Goal: Information Seeking & Learning: Learn about a topic

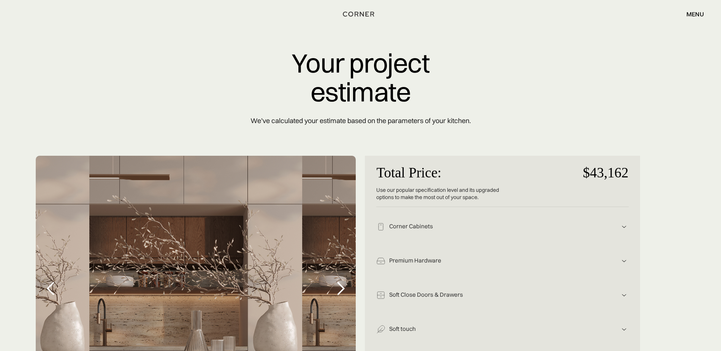
click at [694, 13] on div "menu" at bounding box center [695, 14] width 17 height 6
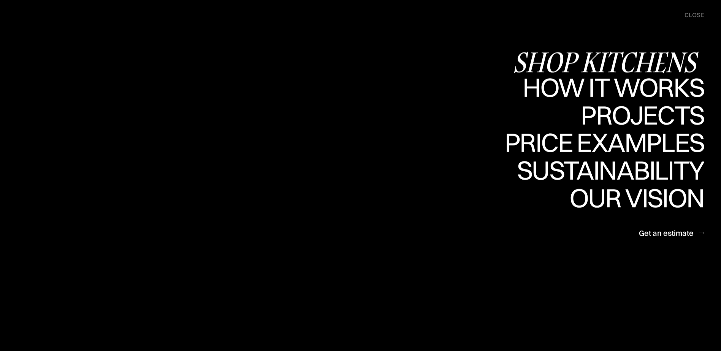
click at [578, 55] on div "Shop Kitchens" at bounding box center [608, 62] width 191 height 27
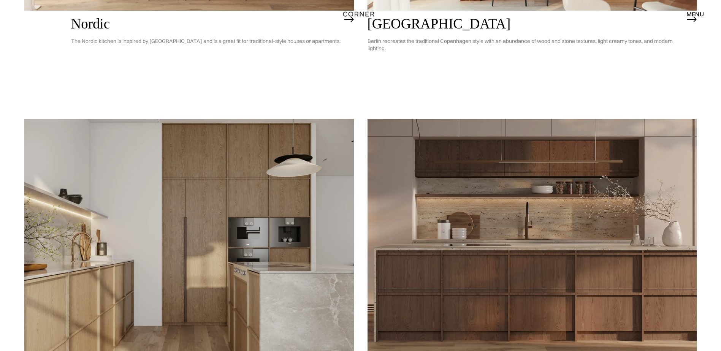
scroll to position [370, 0]
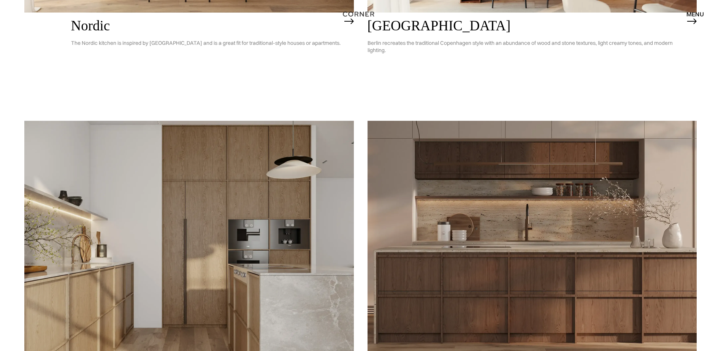
click at [416, 198] on img at bounding box center [533, 253] width 330 height 264
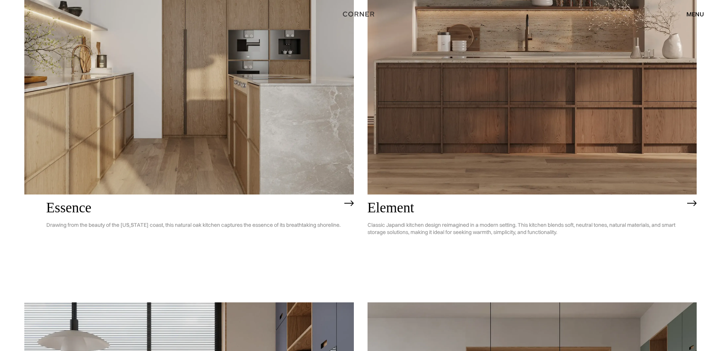
scroll to position [484, 0]
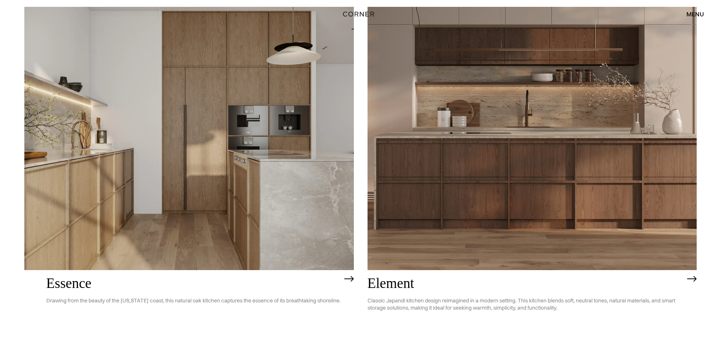
click at [696, 15] on div "menu" at bounding box center [695, 14] width 17 height 6
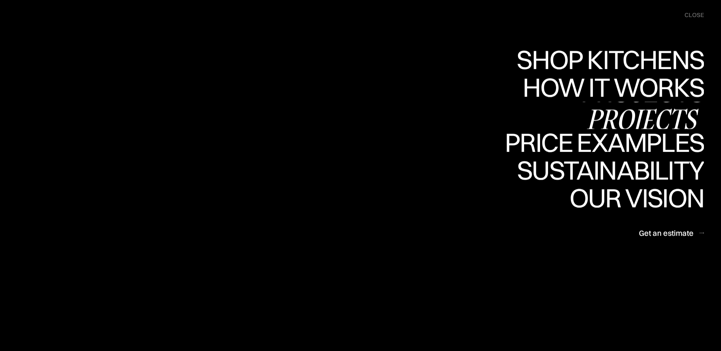
click at [622, 114] on div "Projects" at bounding box center [642, 119] width 123 height 27
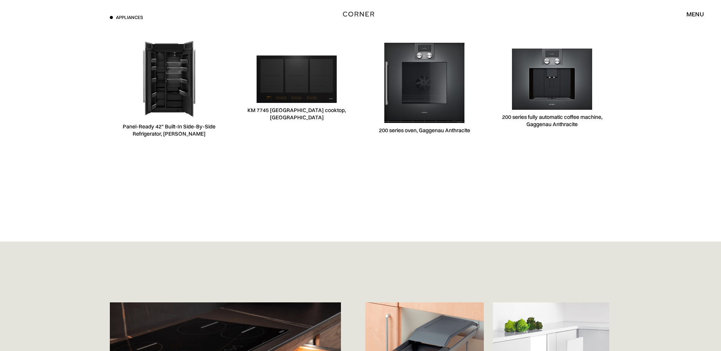
scroll to position [2586, 0]
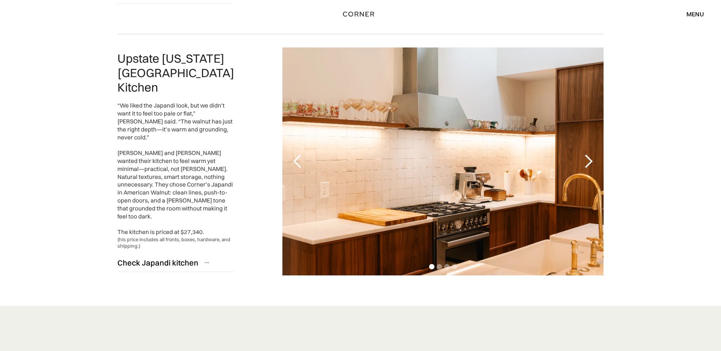
scroll to position [1749, 0]
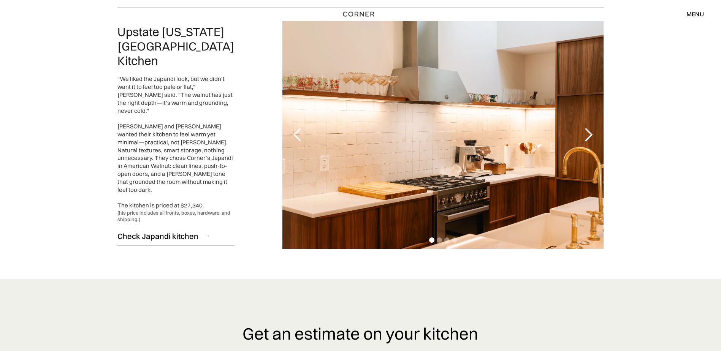
click at [178, 231] on div "Check Japandi kitchen" at bounding box center [157, 236] width 81 height 10
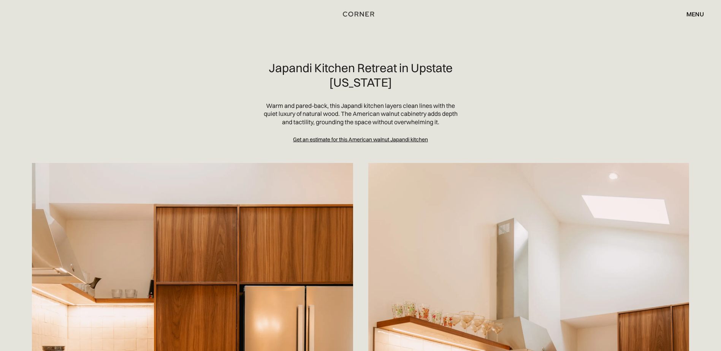
click at [384, 138] on div "Get an estimate for this American walnut Japandi kitchen" at bounding box center [360, 139] width 135 height 7
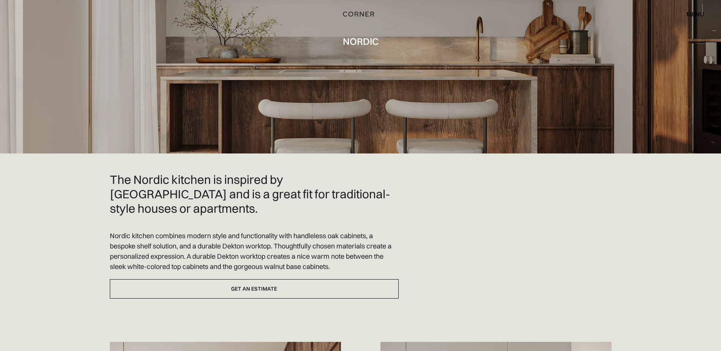
scroll to position [152, 0]
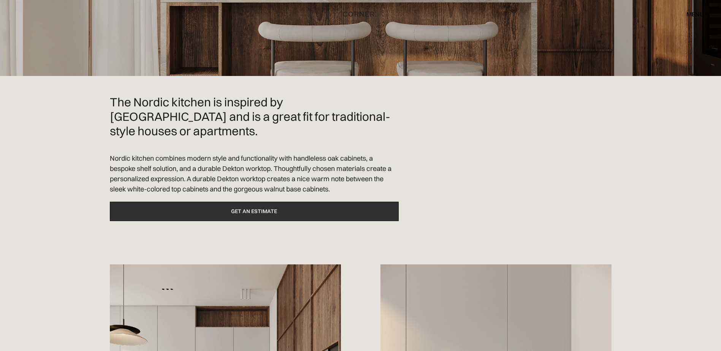
click at [243, 202] on link "Get an estimate" at bounding box center [254, 211] width 289 height 19
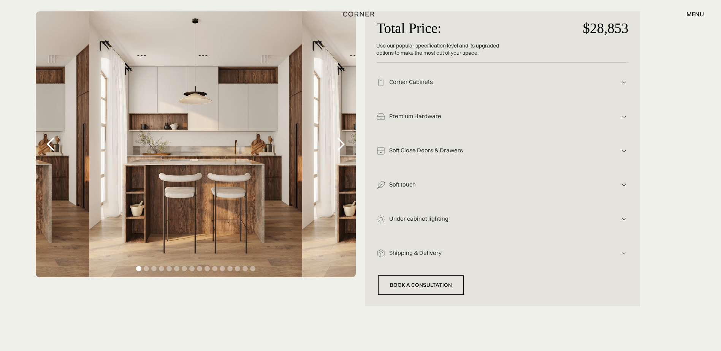
scroll to position [76, 0]
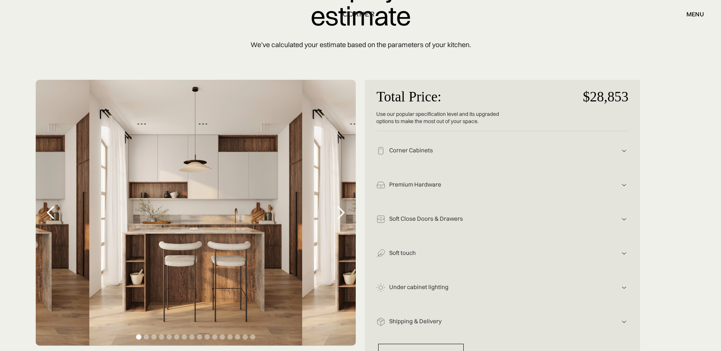
click at [337, 210] on div "next slide" at bounding box center [340, 212] width 15 height 15
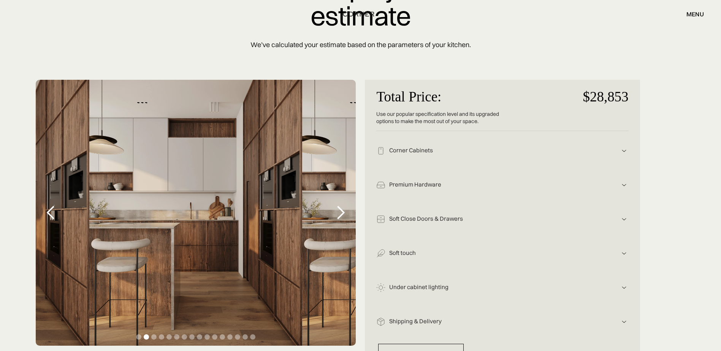
click at [337, 210] on div "next slide" at bounding box center [340, 212] width 15 height 15
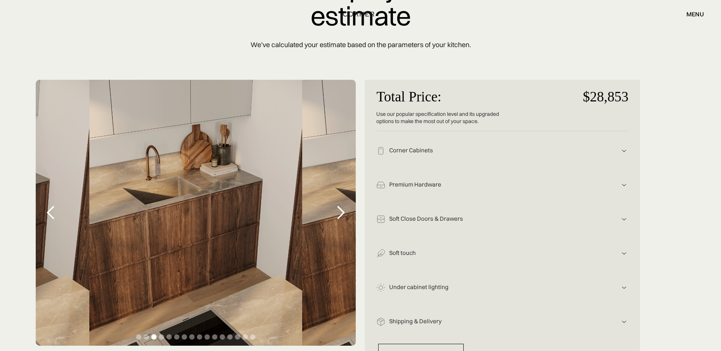
click at [337, 210] on div "next slide" at bounding box center [340, 212] width 15 height 15
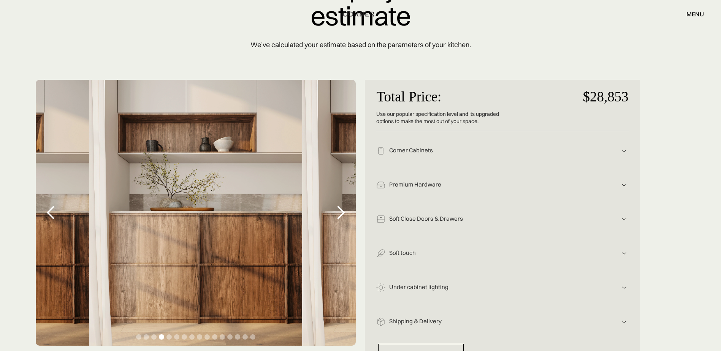
click at [337, 210] on div "next slide" at bounding box center [340, 212] width 15 height 15
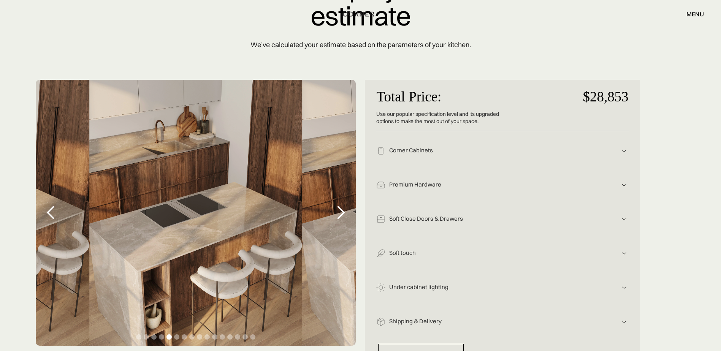
click at [337, 210] on div "next slide" at bounding box center [340, 212] width 15 height 15
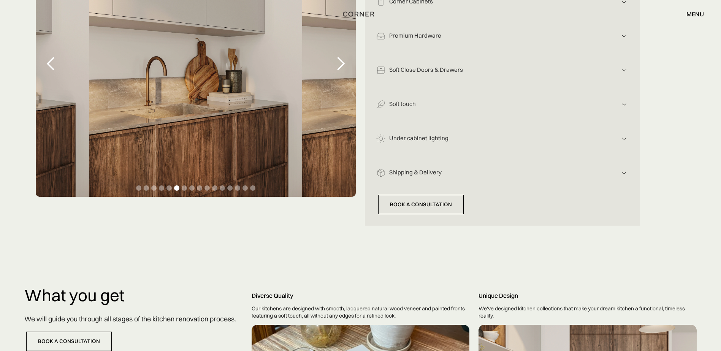
scroll to position [114, 0]
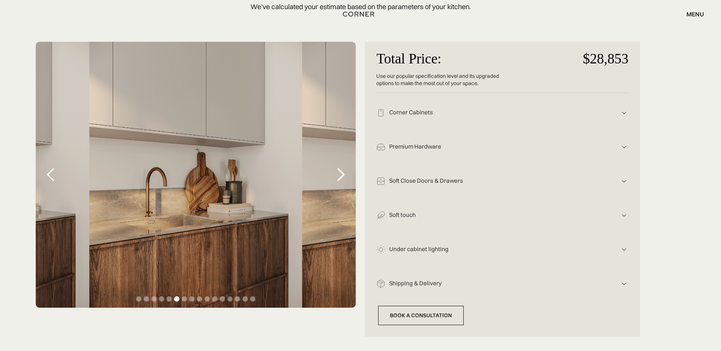
click at [339, 179] on div "next slide" at bounding box center [340, 174] width 15 height 15
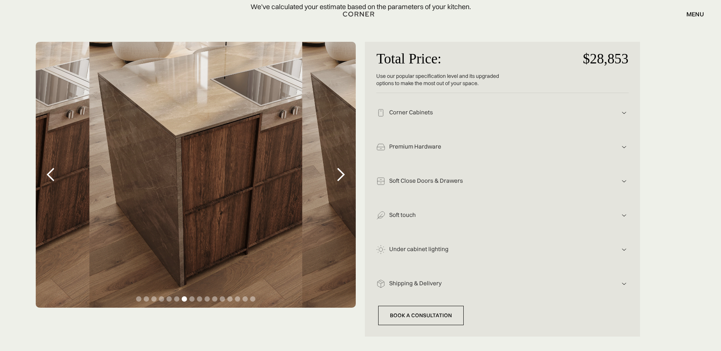
click at [339, 179] on div "next slide" at bounding box center [340, 174] width 15 height 15
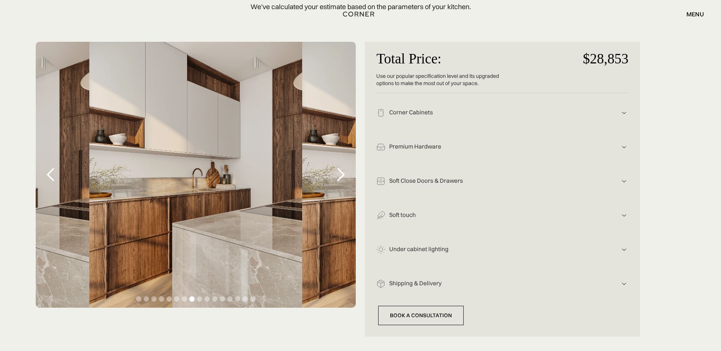
click at [339, 179] on div "next slide" at bounding box center [340, 174] width 15 height 15
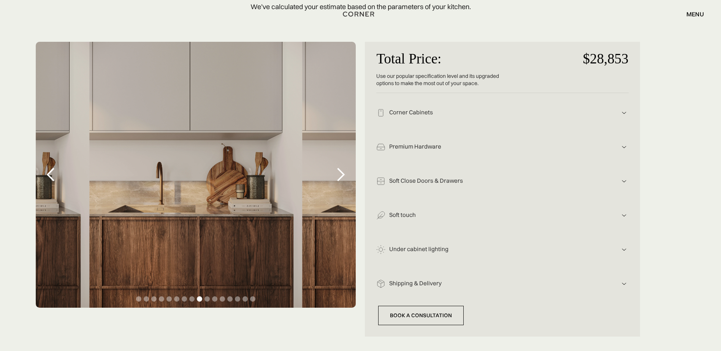
click at [339, 179] on div "next slide" at bounding box center [340, 174] width 15 height 15
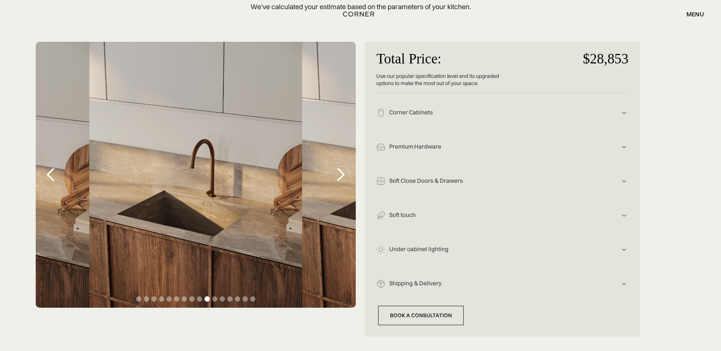
click at [419, 117] on div "Under cabinet lighting" at bounding box center [503, 113] width 234 height 8
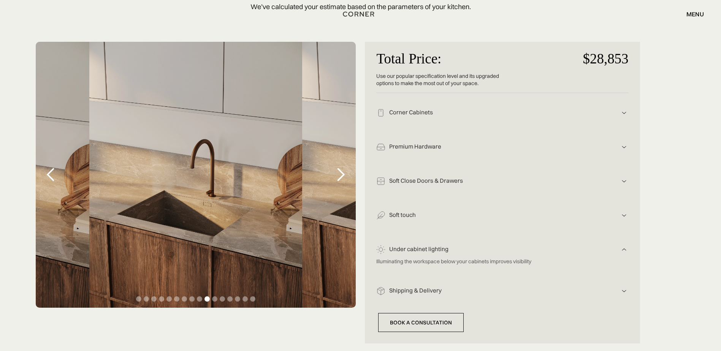
click at [432, 226] on div "Soft touch For solids, a soft textured material is used, treated to create a so…" at bounding box center [502, 213] width 252 height 34
click at [424, 117] on div "Soft touch" at bounding box center [503, 113] width 234 height 8
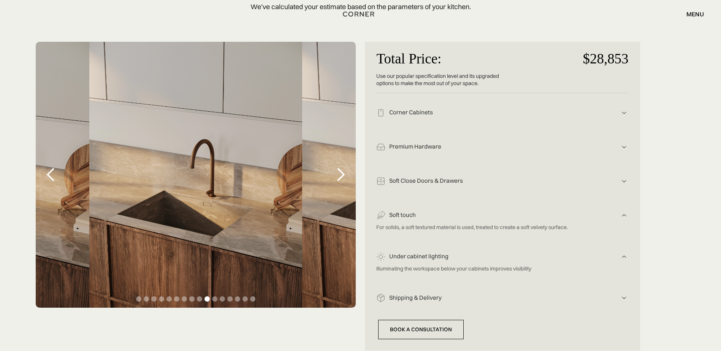
click at [402, 117] on div "Soft Close Doors & Drawers" at bounding box center [503, 113] width 234 height 8
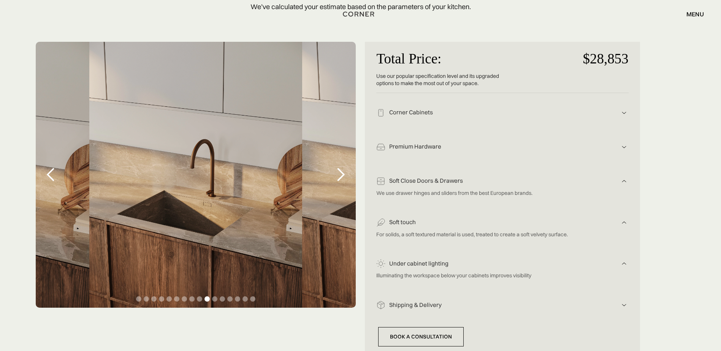
click at [339, 174] on div "next slide" at bounding box center [340, 174] width 15 height 15
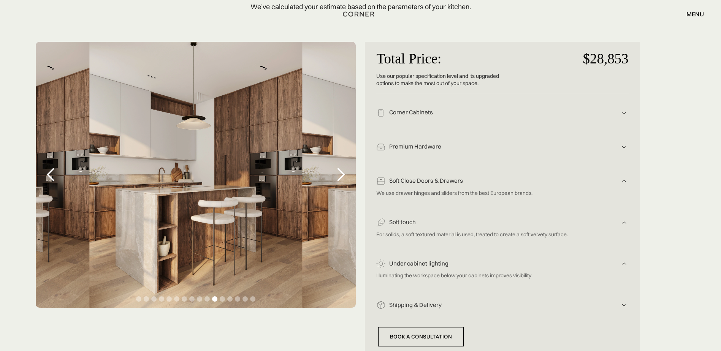
click at [339, 174] on div "next slide" at bounding box center [340, 174] width 15 height 15
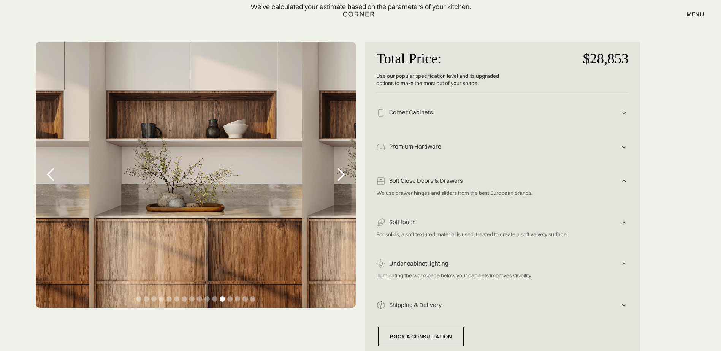
click at [339, 174] on div "next slide" at bounding box center [340, 174] width 15 height 15
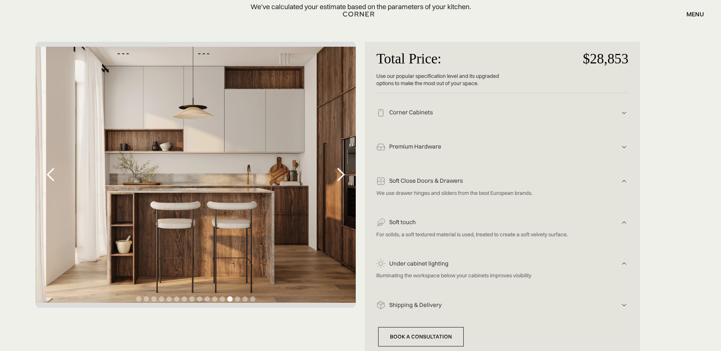
click at [339, 174] on div "next slide" at bounding box center [340, 174] width 15 height 15
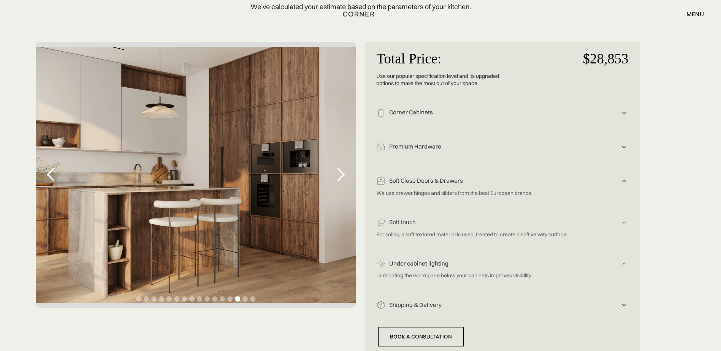
click at [339, 174] on div "next slide" at bounding box center [340, 174] width 15 height 15
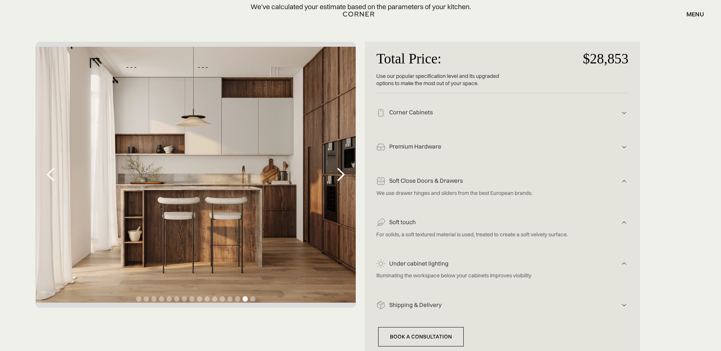
click at [339, 174] on div "next slide" at bounding box center [340, 174] width 15 height 15
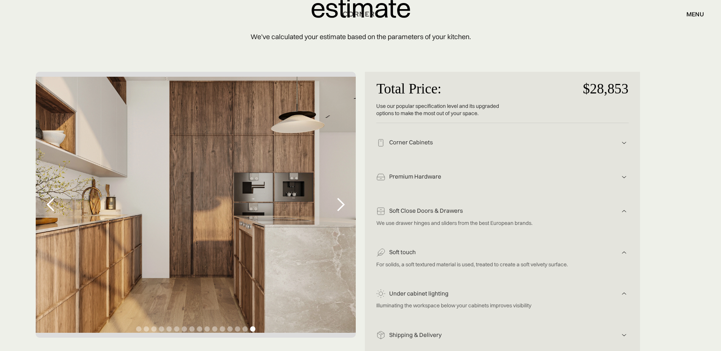
scroll to position [76, 0]
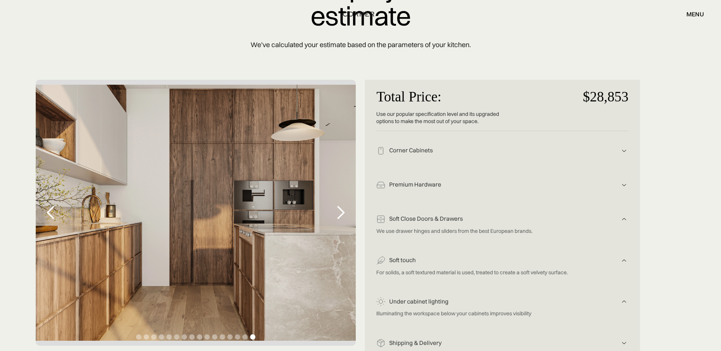
click at [338, 218] on div "next slide" at bounding box center [340, 212] width 15 height 15
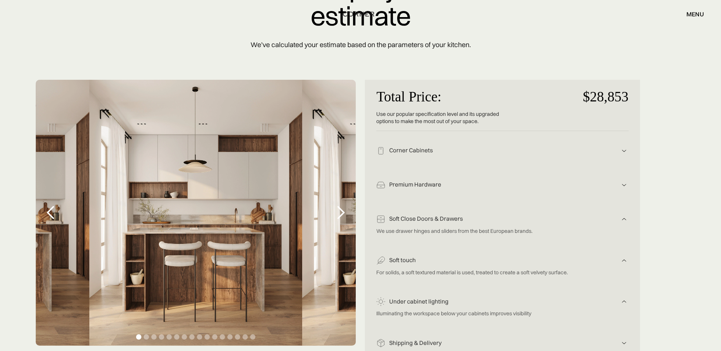
click at [341, 218] on div "next slide" at bounding box center [340, 212] width 15 height 15
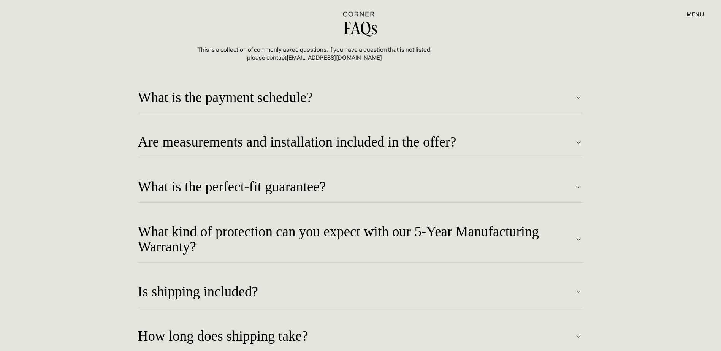
scroll to position [3308, 0]
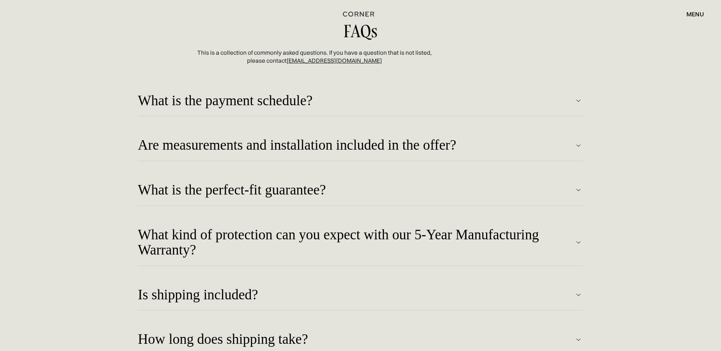
click at [522, 100] on div "What is the payment schedule?" at bounding box center [356, 101] width 436 height 16
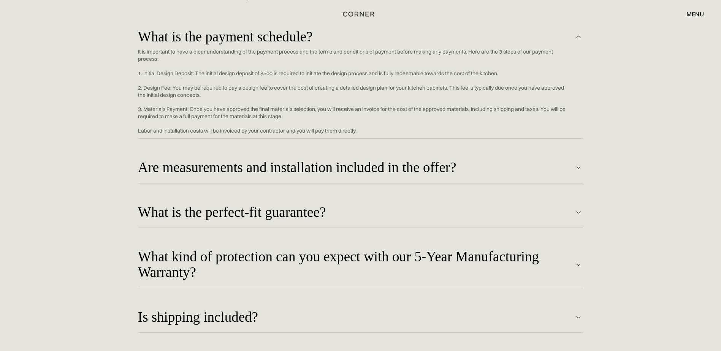
scroll to position [3384, 0]
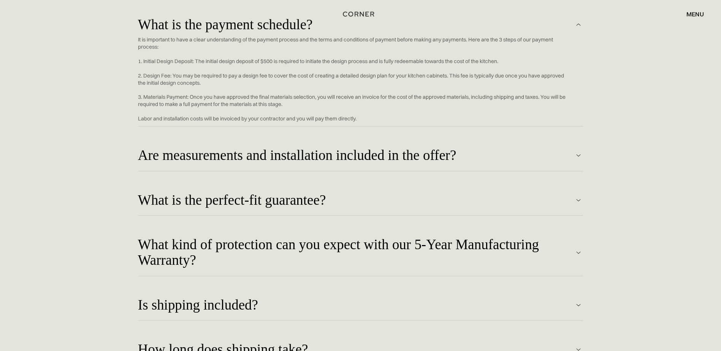
click at [504, 164] on div "What is the perfect-fit guarantee?" at bounding box center [356, 156] width 436 height 16
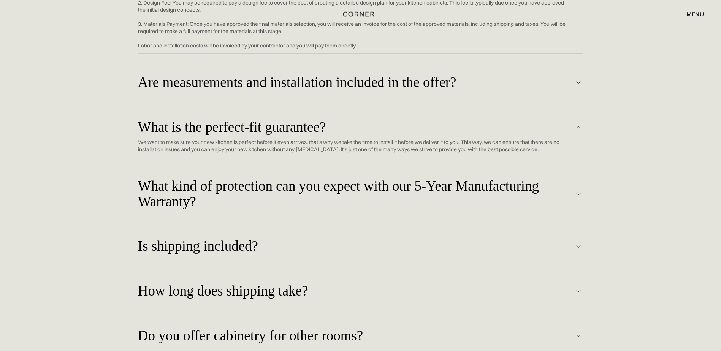
scroll to position [3460, 0]
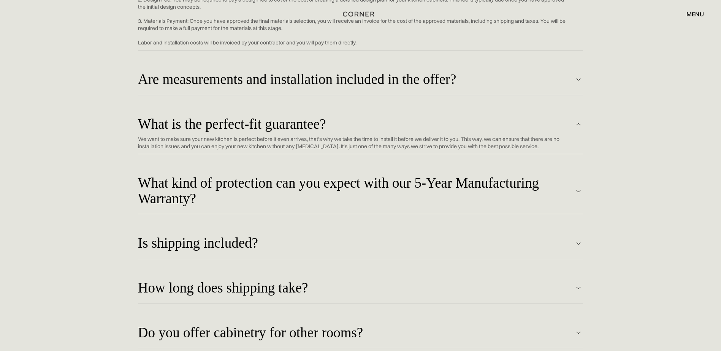
click at [513, 87] on div "What kind of protection can you expect with our 5-Year Manufacturing Warranty?" at bounding box center [356, 80] width 436 height 16
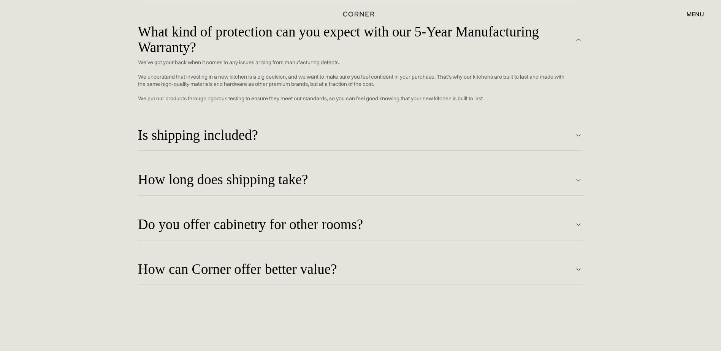
scroll to position [3612, 0]
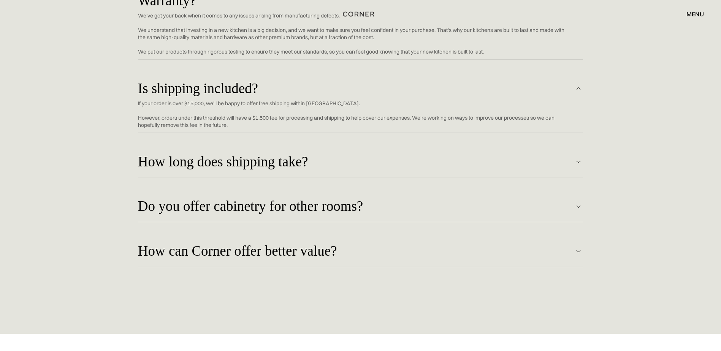
scroll to position [3688, 0]
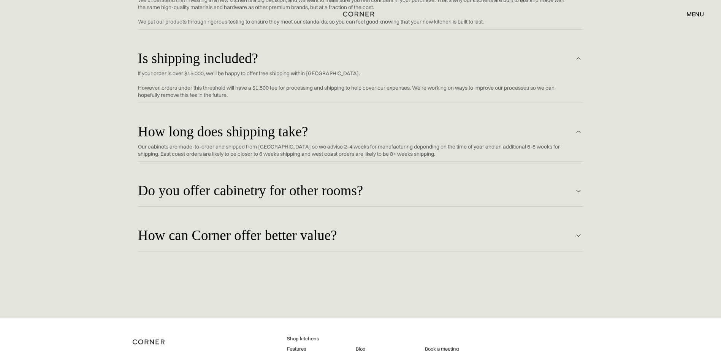
click at [491, 178] on div "Do you offer cabinetry for other rooms? Yes! We specialize in kitchens, but we …" at bounding box center [360, 190] width 445 height 45
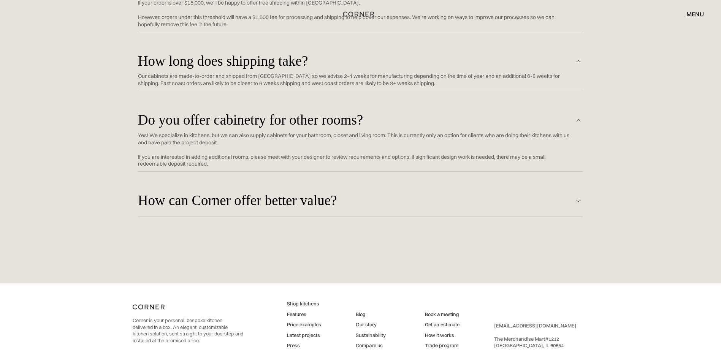
scroll to position [3765, 0]
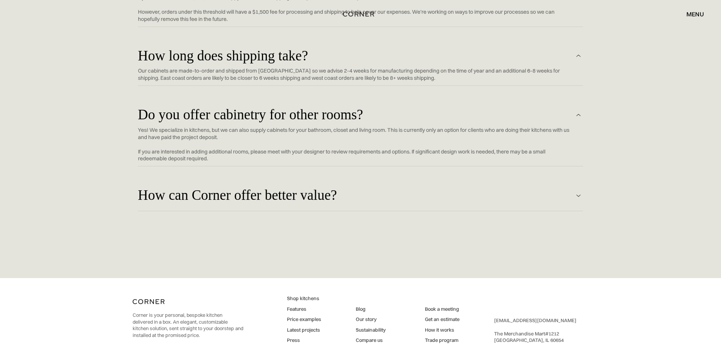
click at [499, 180] on div "How can Corner offer better value? We work directly with one of the largest kit…" at bounding box center [360, 195] width 445 height 45
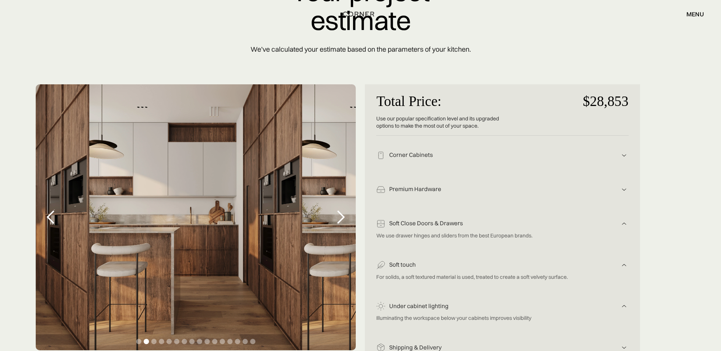
scroll to position [152, 0]
